Goal: Transaction & Acquisition: Book appointment/travel/reservation

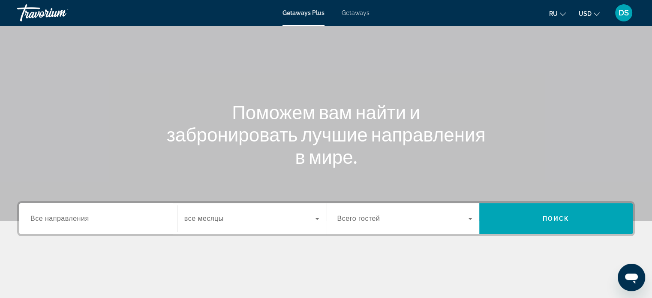
click at [41, 218] on span "Все направления" at bounding box center [59, 218] width 59 height 7
click at [41, 218] on input "Destination Все направления" at bounding box center [98, 219] width 136 height 10
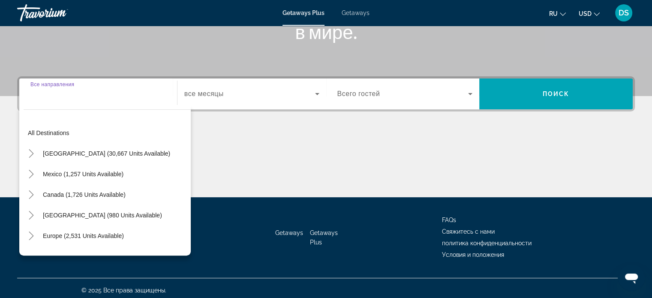
scroll to position [165, 0]
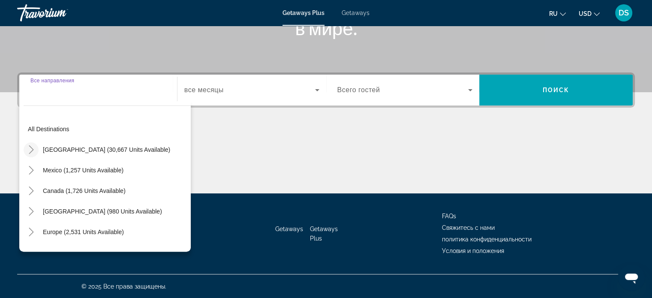
click at [33, 149] on icon "Toggle United States (30,667 units available)" at bounding box center [31, 149] width 5 height 9
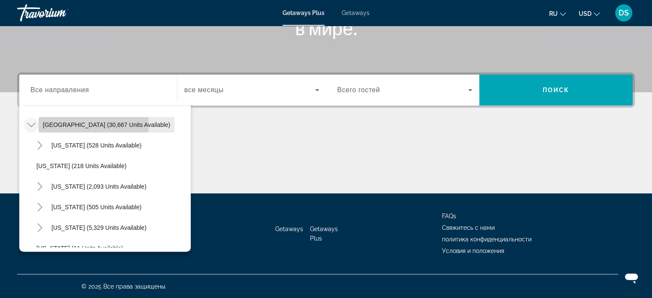
click at [58, 123] on span "United States (30,667 units available)" at bounding box center [106, 124] width 127 height 7
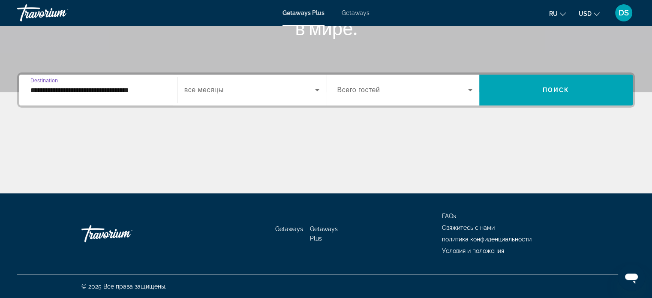
click at [38, 89] on input "**********" at bounding box center [98, 90] width 136 height 10
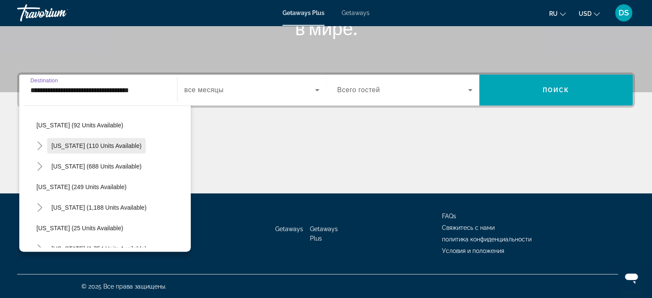
scroll to position [515, 0]
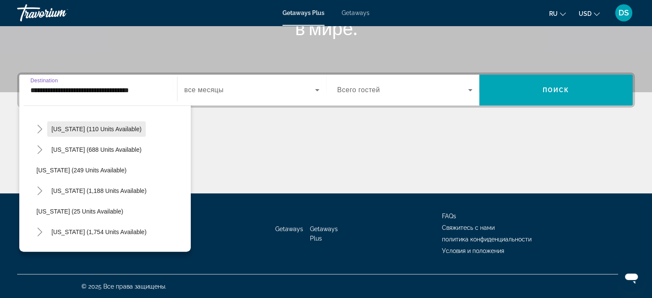
click at [63, 128] on span "New York (110 units available)" at bounding box center [96, 129] width 90 height 7
type input "**********"
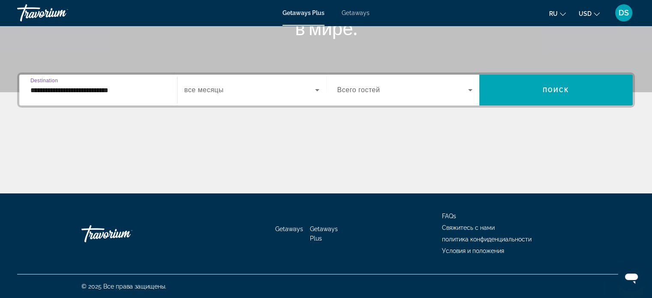
click at [319, 92] on icon "Search widget" at bounding box center [317, 90] width 10 height 10
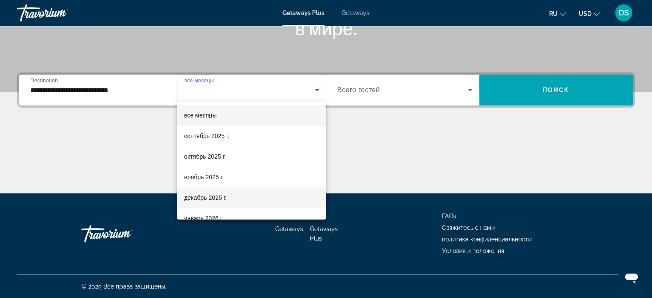
click at [276, 201] on mat-option "декабрь 2025 г." at bounding box center [251, 197] width 149 height 21
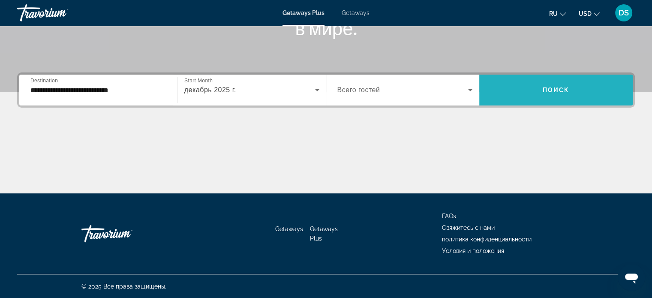
click at [547, 92] on span "Поиск" at bounding box center [556, 90] width 27 height 7
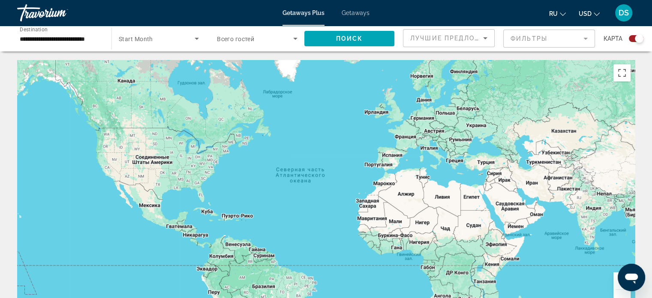
click at [352, 11] on span "Getaways" at bounding box center [356, 12] width 28 height 7
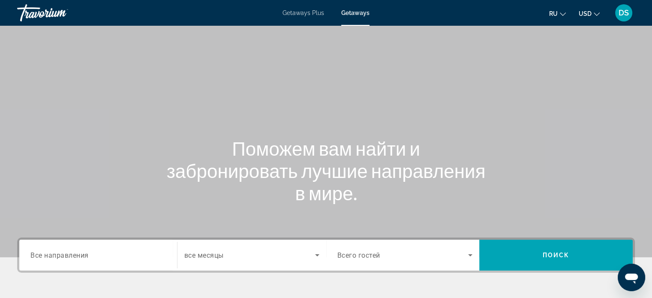
click at [65, 256] on span "Все направления" at bounding box center [59, 255] width 58 height 8
click at [65, 256] on input "Destination Все направления" at bounding box center [98, 255] width 136 height 10
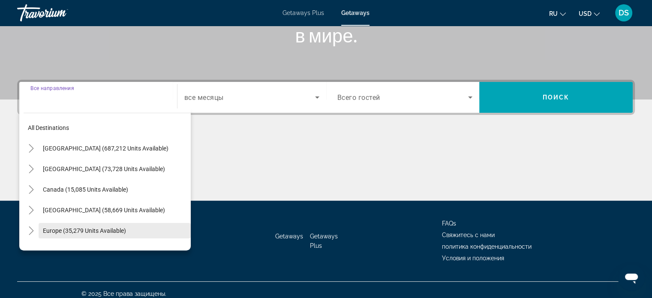
scroll to position [165, 0]
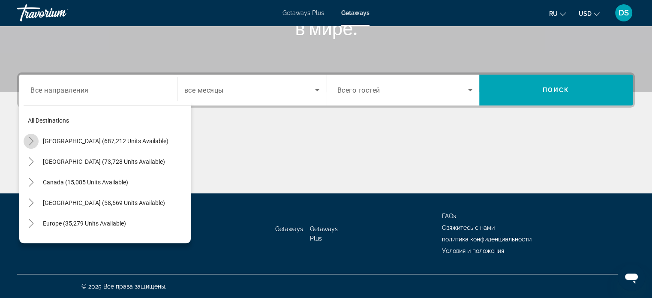
click at [32, 140] on icon "Toggle United States (687,212 units available)" at bounding box center [31, 141] width 9 height 9
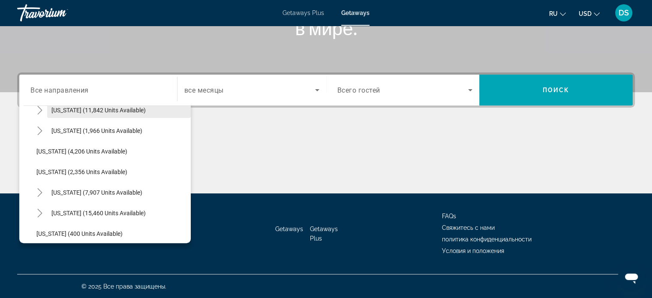
scroll to position [539, 0]
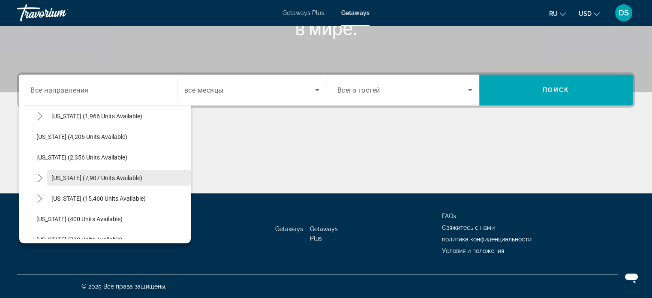
click at [60, 175] on span "[US_STATE] (7,907 units available)" at bounding box center [96, 178] width 91 height 7
type input "**********"
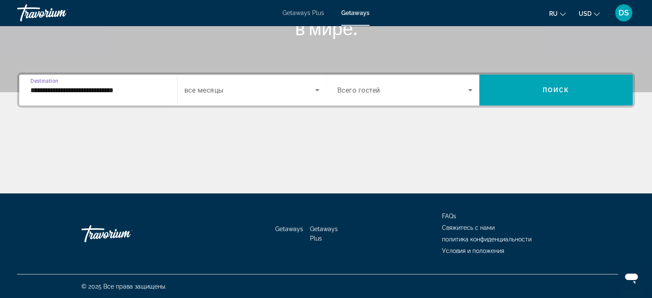
click at [317, 90] on icon "Search widget" at bounding box center [317, 90] width 4 height 2
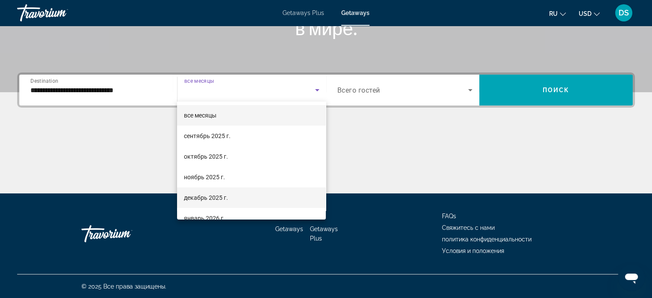
click at [231, 197] on mat-option "декабрь 2025 г." at bounding box center [251, 197] width 149 height 21
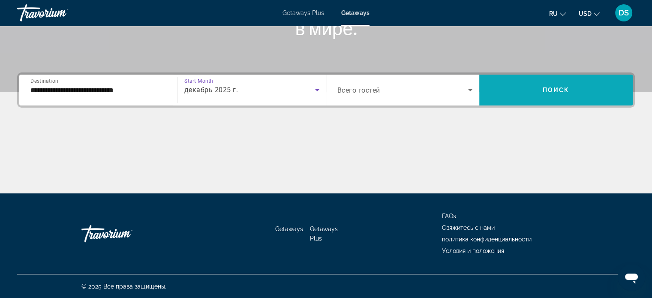
click at [542, 87] on span "Search widget" at bounding box center [556, 90] width 154 height 21
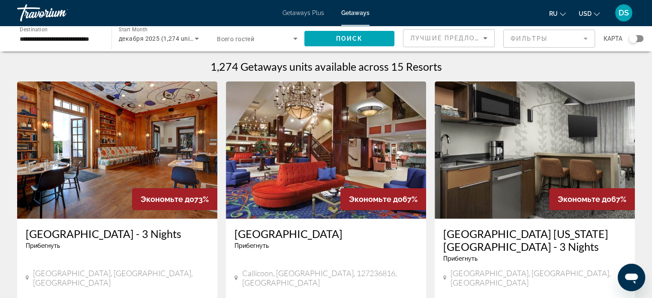
click at [165, 166] on img "Main content" at bounding box center [117, 149] width 200 height 137
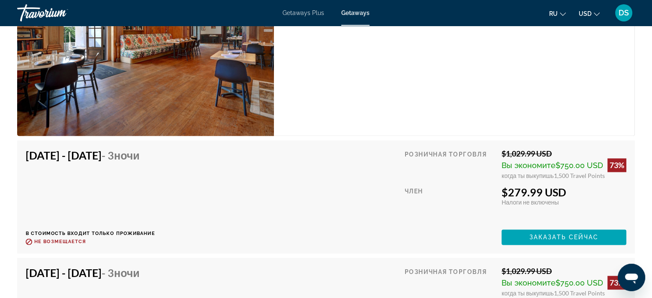
scroll to position [1329, 0]
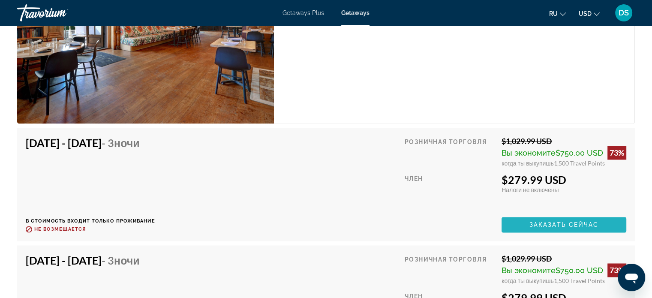
click at [583, 223] on span "Заказать сейчас" at bounding box center [564, 224] width 69 height 7
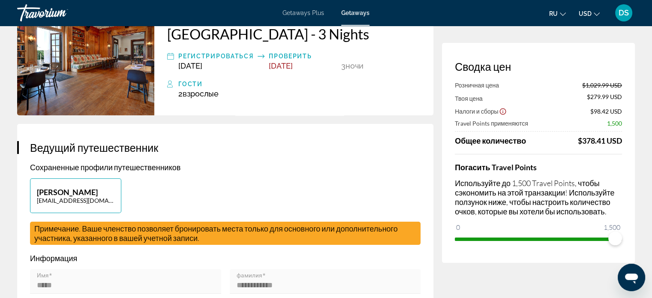
scroll to position [86, 0]
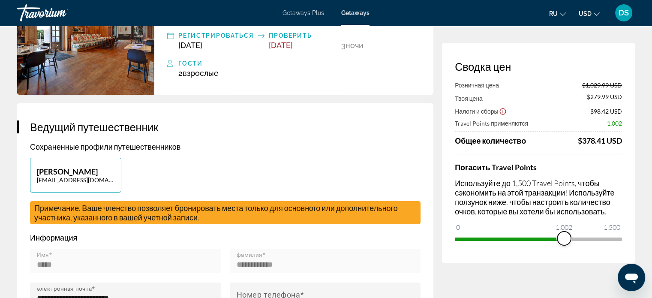
drag, startPoint x: 618, startPoint y: 241, endPoint x: 564, endPoint y: 243, distance: 53.6
click at [564, 243] on span "ngx-slider" at bounding box center [564, 239] width 14 height 14
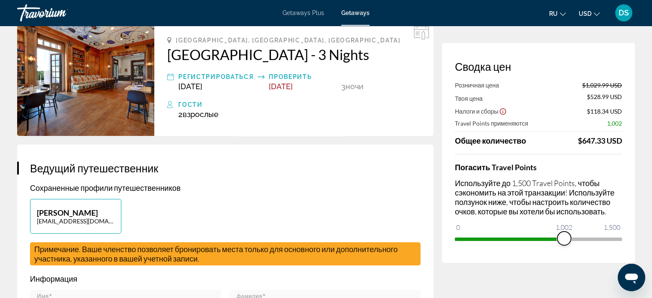
scroll to position [0, 0]
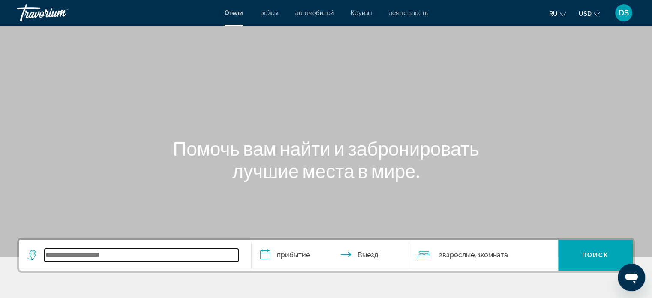
click at [99, 253] on input "Search widget" at bounding box center [142, 255] width 194 height 13
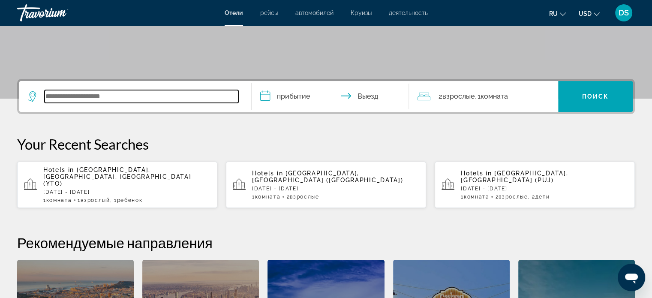
scroll to position [81, 0]
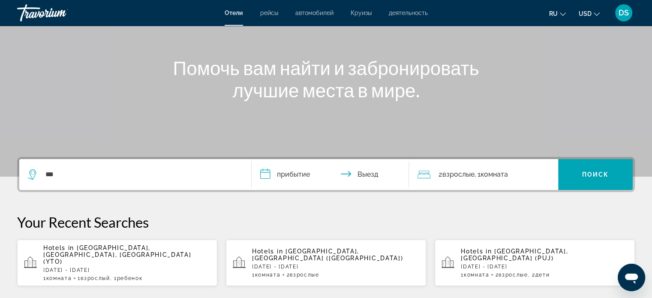
click at [31, 174] on icon "Search widget" at bounding box center [33, 174] width 10 height 10
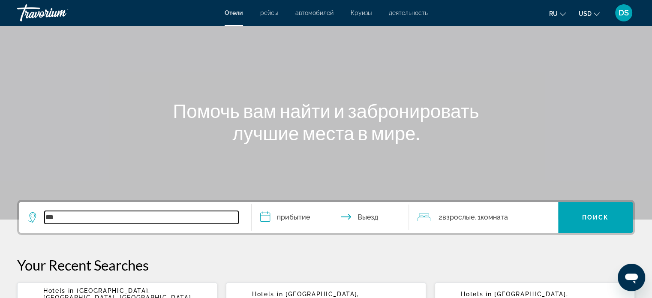
click at [76, 216] on input "***" at bounding box center [142, 217] width 194 height 13
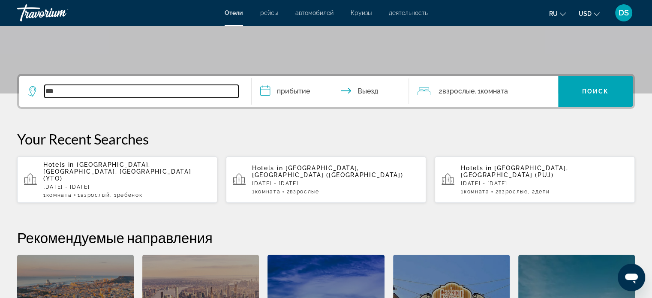
scroll to position [38, 0]
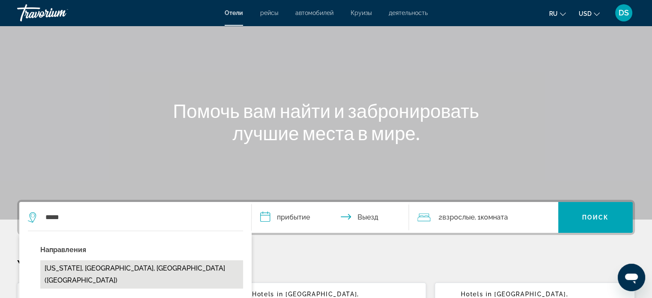
click at [185, 271] on button "New York, NY, United States (NYC)" at bounding box center [141, 274] width 203 height 28
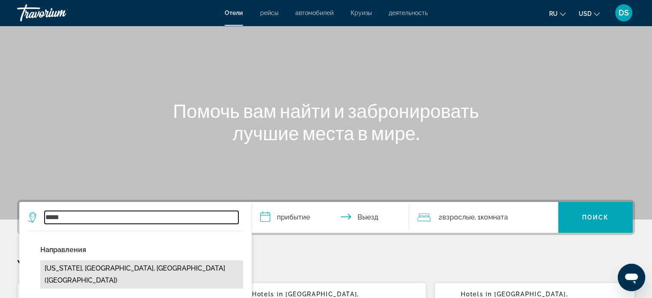
type input "**********"
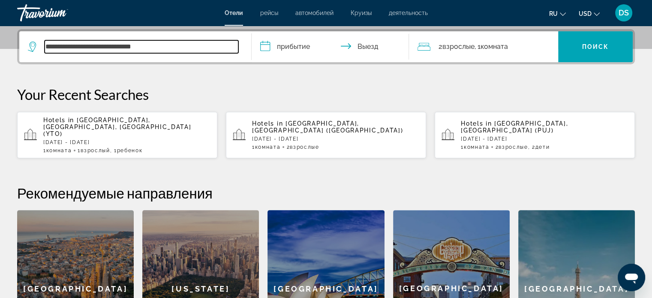
scroll to position [209, 0]
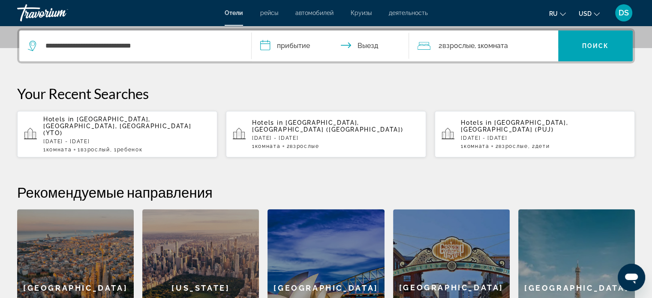
click at [295, 49] on input "**********" at bounding box center [332, 46] width 161 height 33
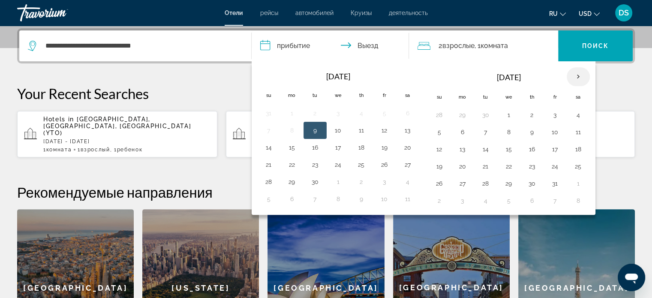
click at [573, 73] on th "Next month" at bounding box center [578, 76] width 23 height 19
click at [573, 74] on th "Next month" at bounding box center [578, 76] width 23 height 19
click at [439, 165] on button "21" at bounding box center [440, 166] width 14 height 12
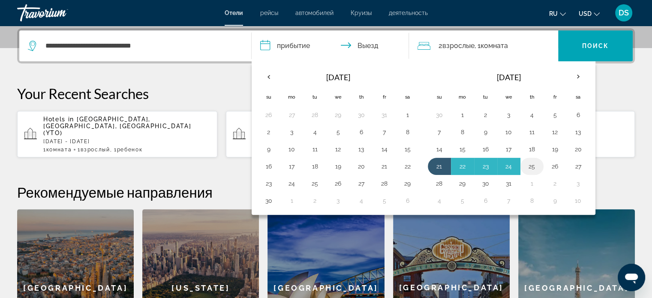
click at [530, 164] on button "25" at bounding box center [532, 166] width 14 height 12
type input "**********"
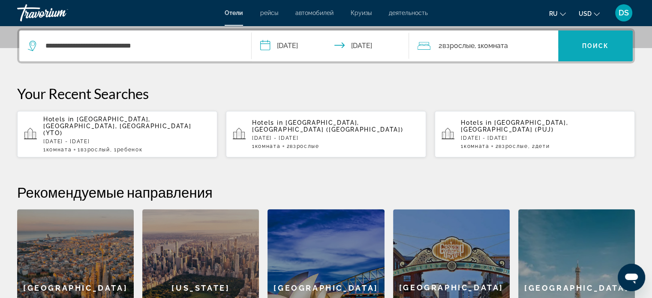
click at [591, 43] on span "Поиск" at bounding box center [595, 45] width 27 height 7
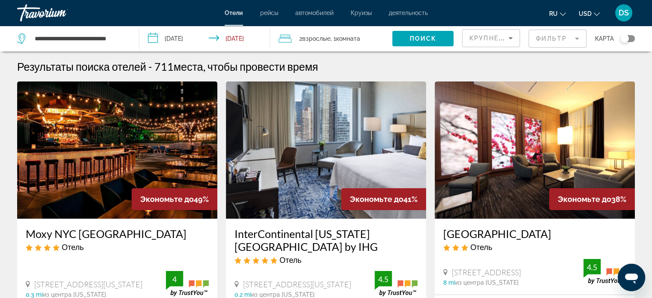
click at [144, 151] on img "Main content" at bounding box center [117, 149] width 200 height 137
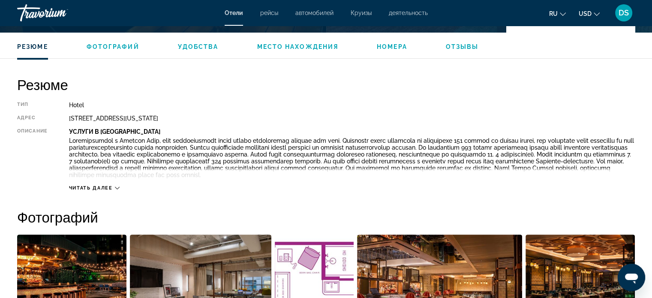
scroll to position [257, 0]
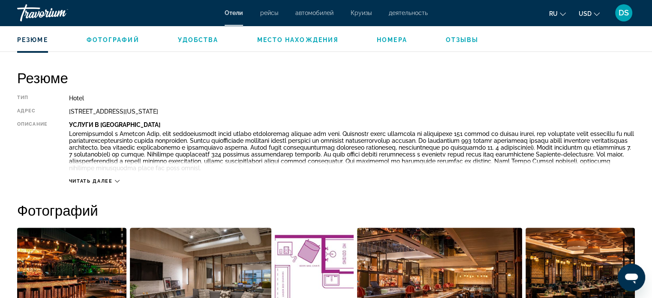
click at [119, 182] on icon "Main content" at bounding box center [117, 181] width 5 height 5
drag, startPoint x: 357, startPoint y: 143, endPoint x: 331, endPoint y: 72, distance: 76.2
click at [331, 72] on h2 "Резюме" at bounding box center [326, 77] width 618 height 17
click at [557, 13] on span "ru" at bounding box center [553, 13] width 9 height 7
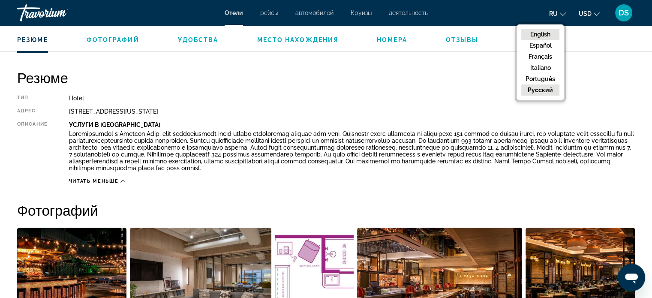
click at [546, 34] on button "English" at bounding box center [540, 34] width 38 height 11
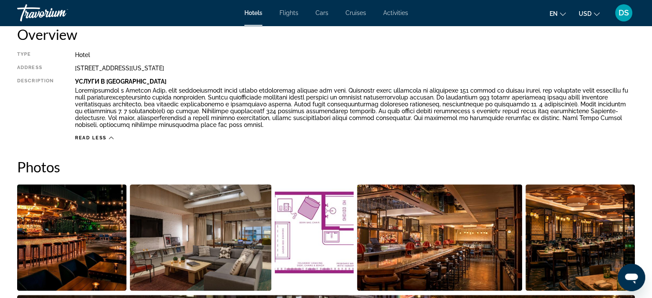
scroll to position [343, 0]
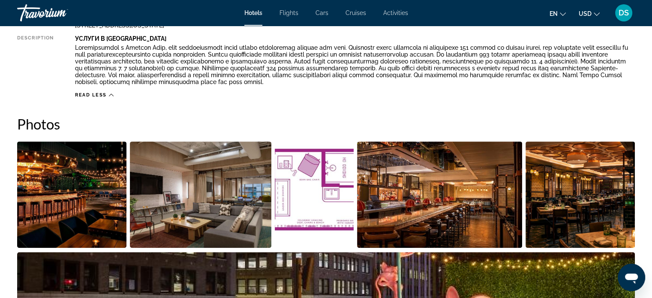
click at [88, 205] on img "Open full-screen image slider" at bounding box center [71, 195] width 109 height 106
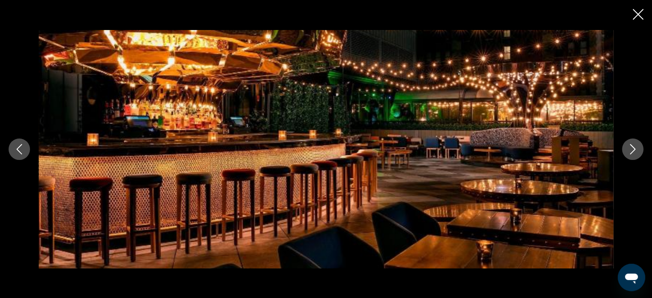
click at [626, 147] on button "Next image" at bounding box center [632, 149] width 21 height 21
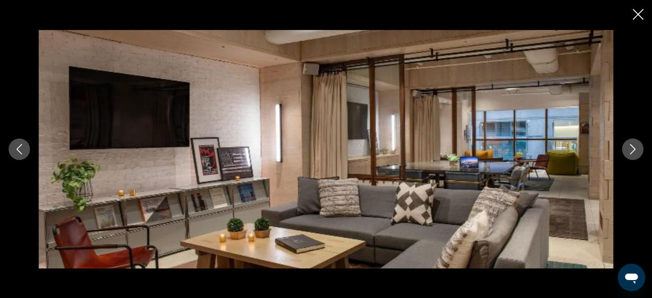
click at [626, 147] on button "Next image" at bounding box center [632, 149] width 21 height 21
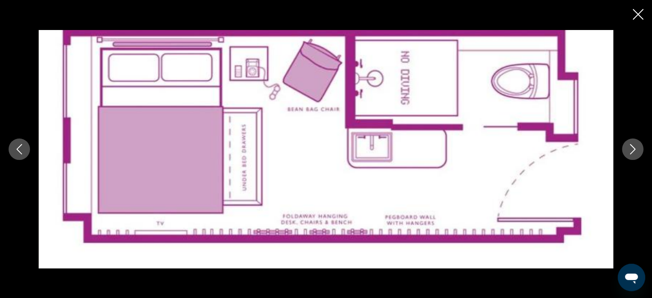
click at [626, 147] on button "Next image" at bounding box center [632, 149] width 21 height 21
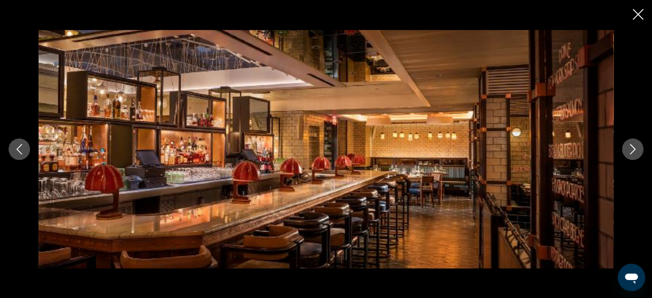
click at [626, 147] on button "Next image" at bounding box center [632, 149] width 21 height 21
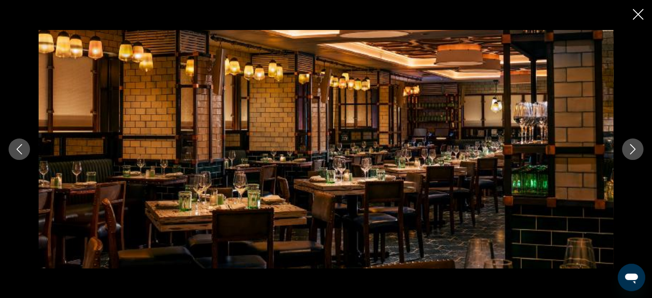
click at [626, 147] on button "Next image" at bounding box center [632, 149] width 21 height 21
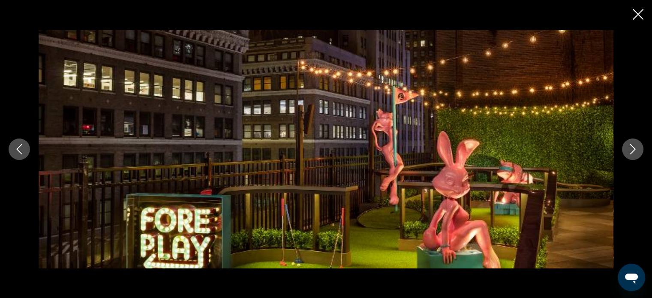
click at [626, 147] on button "Next image" at bounding box center [632, 149] width 21 height 21
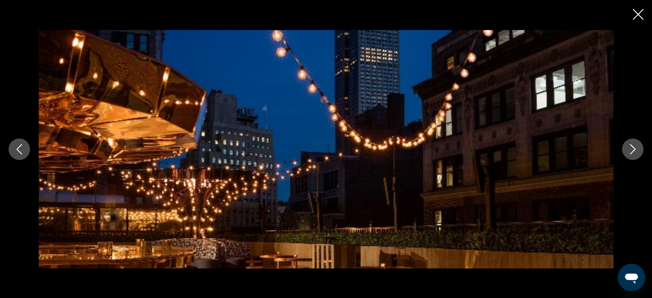
click at [626, 147] on button "Next image" at bounding box center [632, 149] width 21 height 21
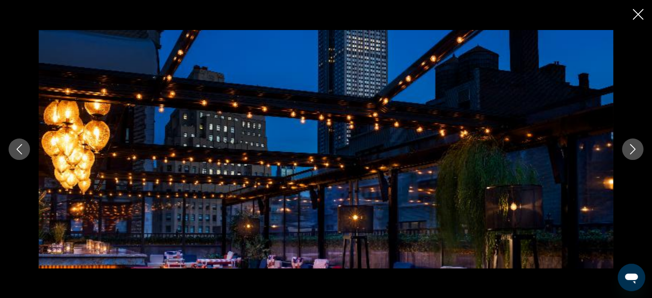
click at [626, 147] on button "Next image" at bounding box center [632, 149] width 21 height 21
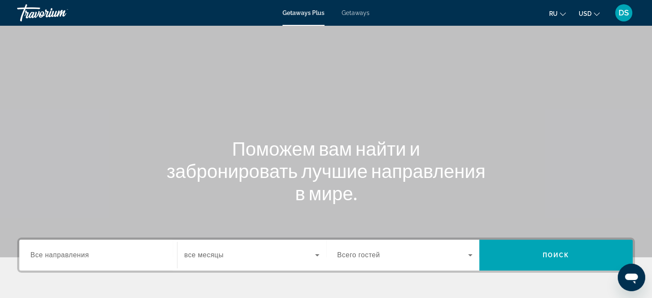
click at [357, 16] on span "Getaways" at bounding box center [356, 12] width 28 height 7
click at [60, 253] on span "Все направления" at bounding box center [59, 254] width 59 height 7
click at [60, 253] on input "Destination Все направления" at bounding box center [98, 255] width 136 height 10
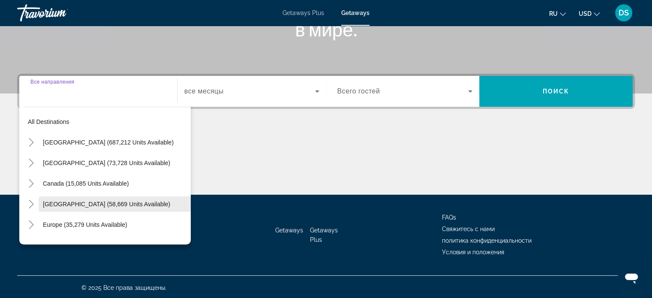
scroll to position [165, 0]
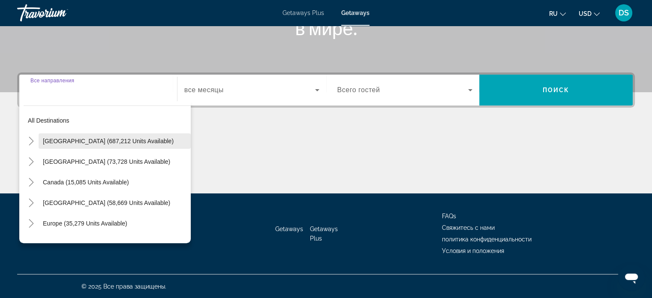
click at [53, 140] on span "[GEOGRAPHIC_DATA] (687,212 units available)" at bounding box center [108, 141] width 131 height 7
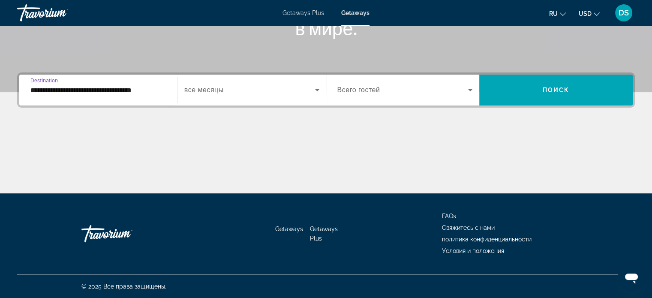
click at [55, 88] on input "**********" at bounding box center [98, 90] width 136 height 10
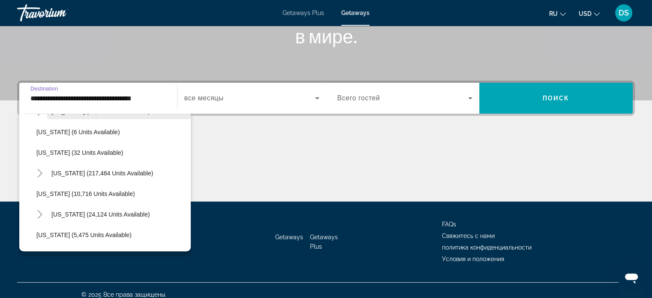
scroll to position [129, 0]
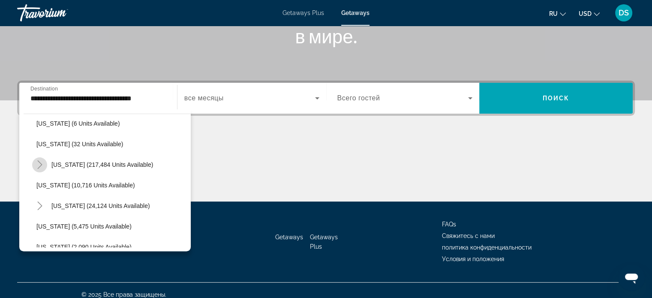
click at [41, 163] on icon "Toggle Florida (217,484 units available)" at bounding box center [40, 164] width 9 height 9
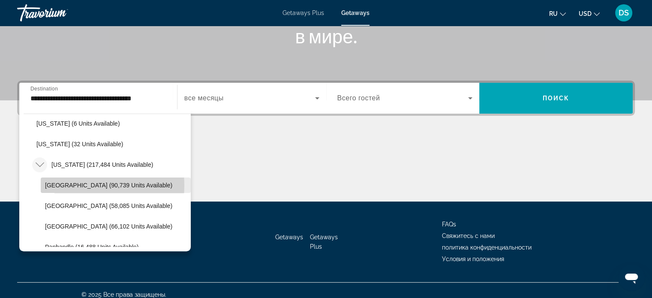
click at [65, 185] on span "[GEOGRAPHIC_DATA] (90,739 units available)" at bounding box center [108, 185] width 127 height 7
type input "**********"
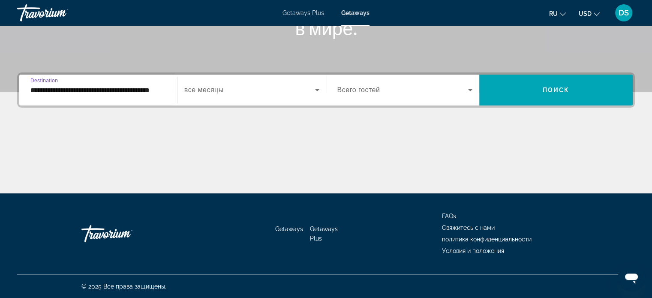
click at [319, 90] on icon "Search widget" at bounding box center [317, 90] width 10 height 10
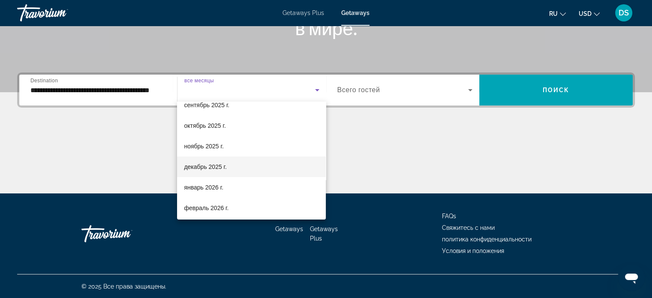
scroll to position [39, 0]
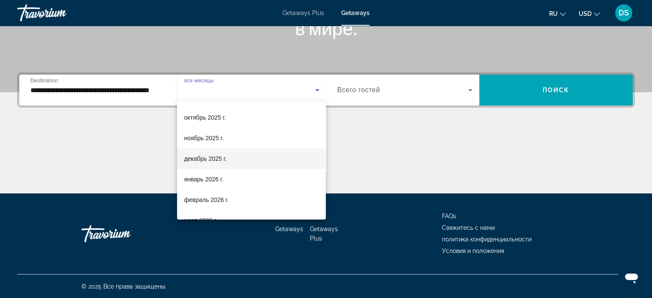
click at [246, 159] on mat-option "декабрь 2025 г." at bounding box center [251, 158] width 149 height 21
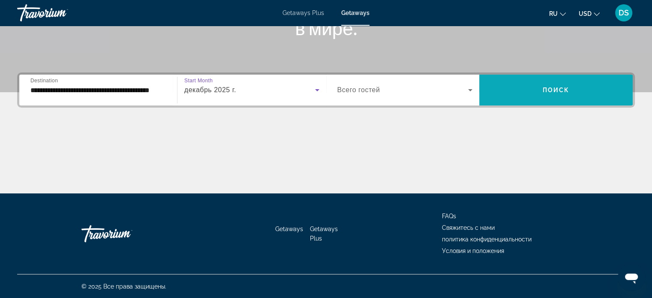
click at [524, 90] on span "Search widget" at bounding box center [556, 90] width 154 height 21
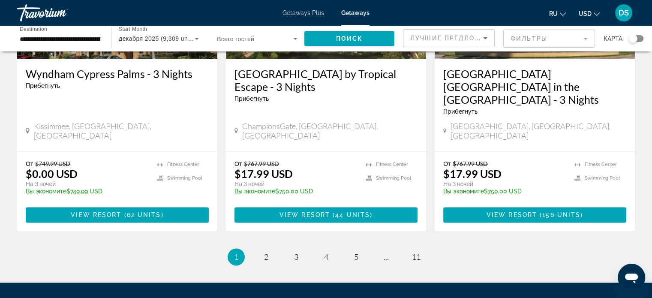
scroll to position [1153, 0]
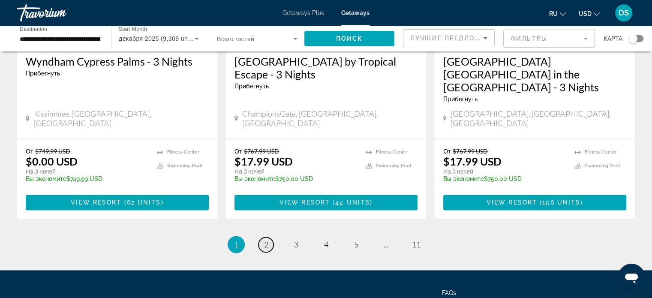
click at [266, 240] on span "2" at bounding box center [266, 244] width 4 height 9
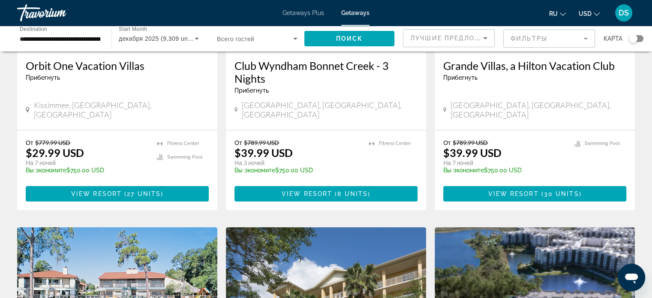
scroll to position [172, 0]
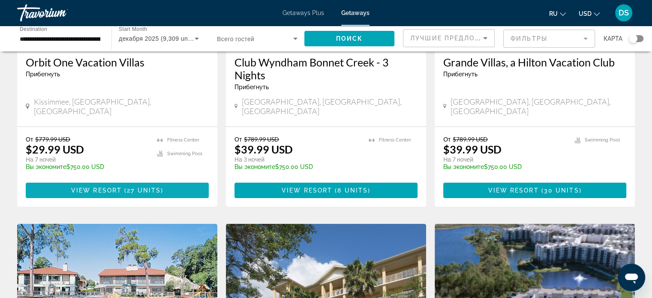
click at [108, 187] on span "View Resort" at bounding box center [96, 190] width 51 height 7
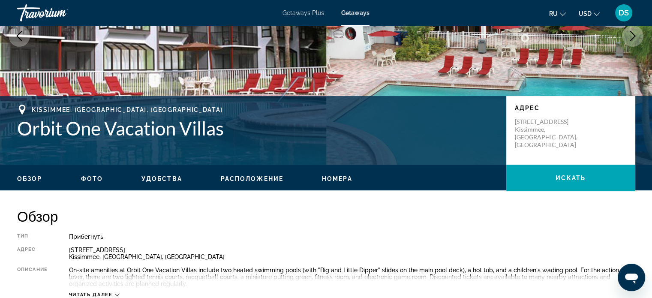
scroll to position [55, 0]
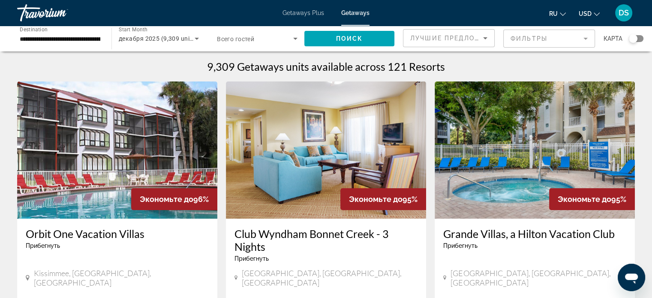
click at [293, 39] on icon "Search widget" at bounding box center [295, 38] width 10 height 10
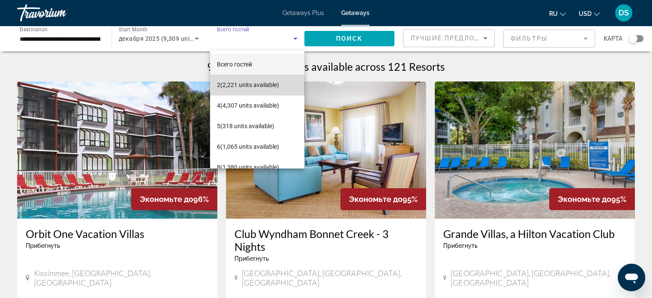
click at [266, 85] on span "2 (2,221 units available)" at bounding box center [248, 85] width 62 height 10
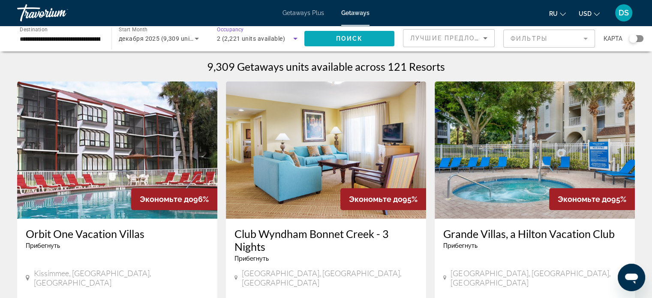
click at [352, 40] on span "Поиск" at bounding box center [349, 38] width 27 height 7
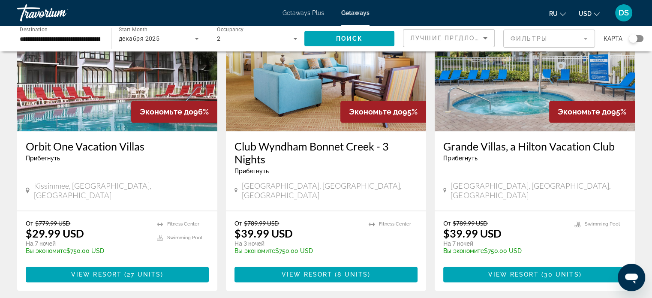
scroll to position [901, 0]
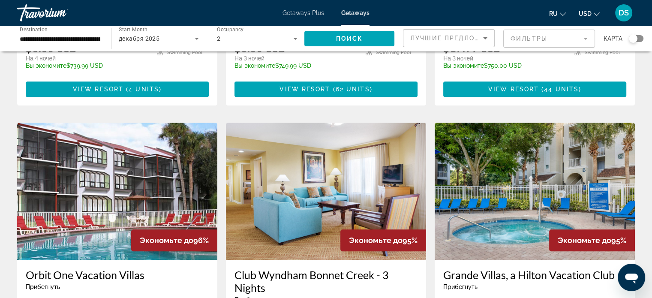
click at [511, 173] on img "Main content" at bounding box center [535, 191] width 200 height 137
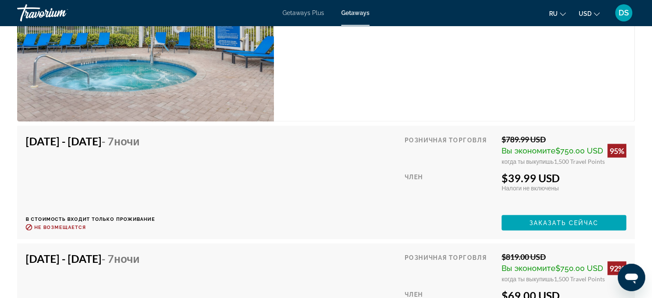
scroll to position [1513, 0]
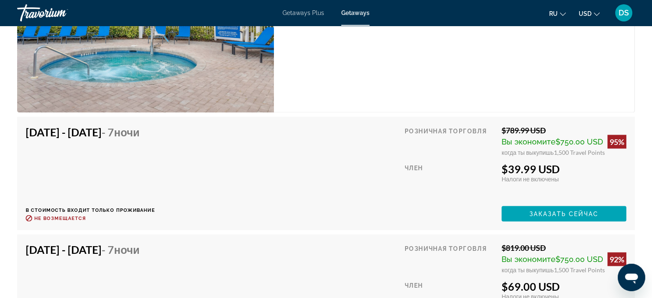
click at [160, 94] on img "Main content" at bounding box center [145, 15] width 257 height 196
click at [162, 90] on img "Main content" at bounding box center [145, 15] width 257 height 196
click at [154, 68] on img "Main content" at bounding box center [145, 15] width 257 height 196
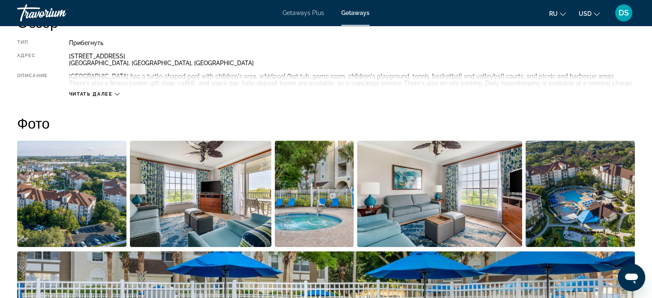
scroll to position [312, 0]
click at [97, 199] on img "Open full-screen image slider" at bounding box center [71, 194] width 109 height 106
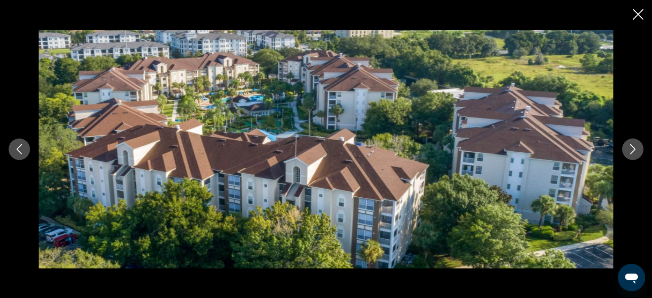
click at [631, 151] on icon "Next image" at bounding box center [633, 149] width 10 height 10
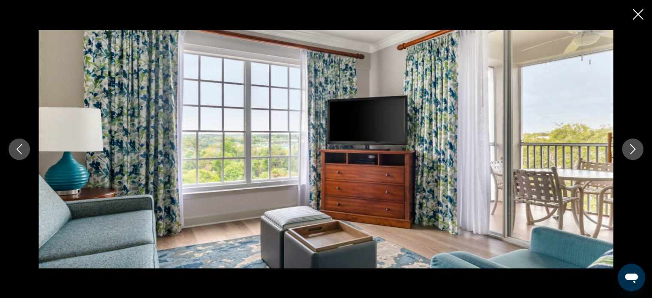
click at [631, 151] on icon "Next image" at bounding box center [633, 149] width 10 height 10
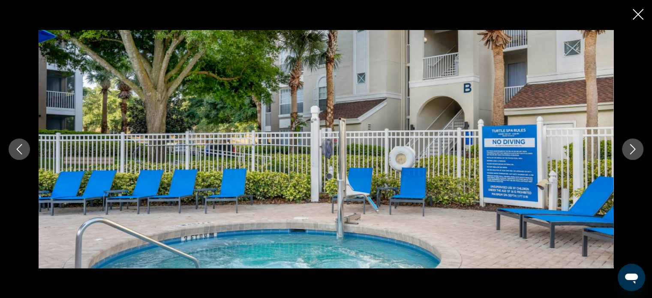
click at [631, 151] on icon "Next image" at bounding box center [633, 149] width 10 height 10
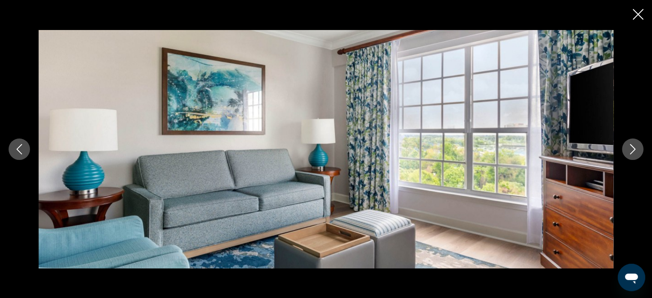
click at [631, 151] on icon "Next image" at bounding box center [633, 149] width 10 height 10
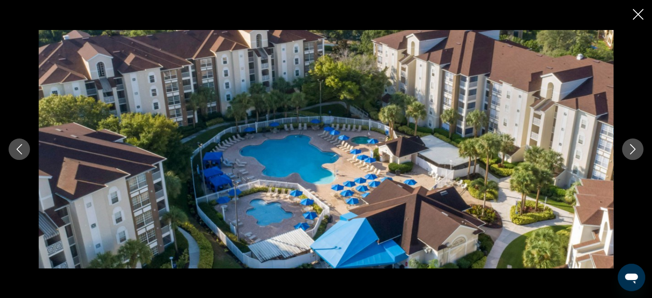
click at [631, 151] on icon "Next image" at bounding box center [633, 149] width 10 height 10
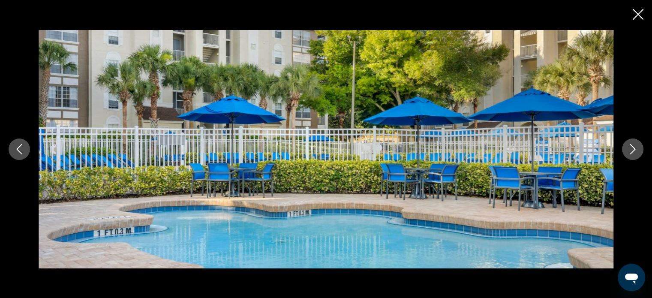
click at [631, 151] on icon "Next image" at bounding box center [633, 149] width 10 height 10
